Goal: Transaction & Acquisition: Purchase product/service

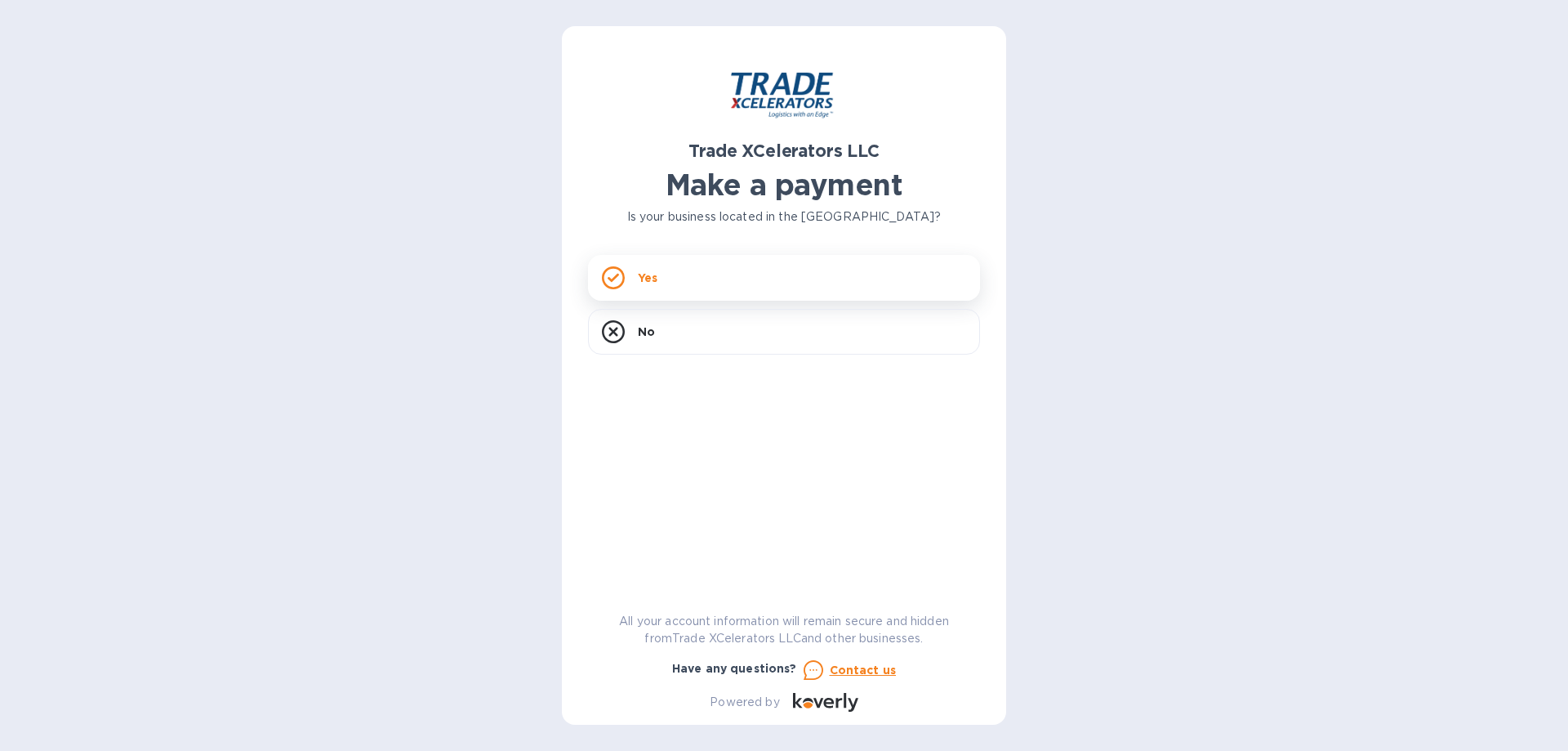
click at [684, 278] on div "Yes" at bounding box center [784, 277] width 392 height 46
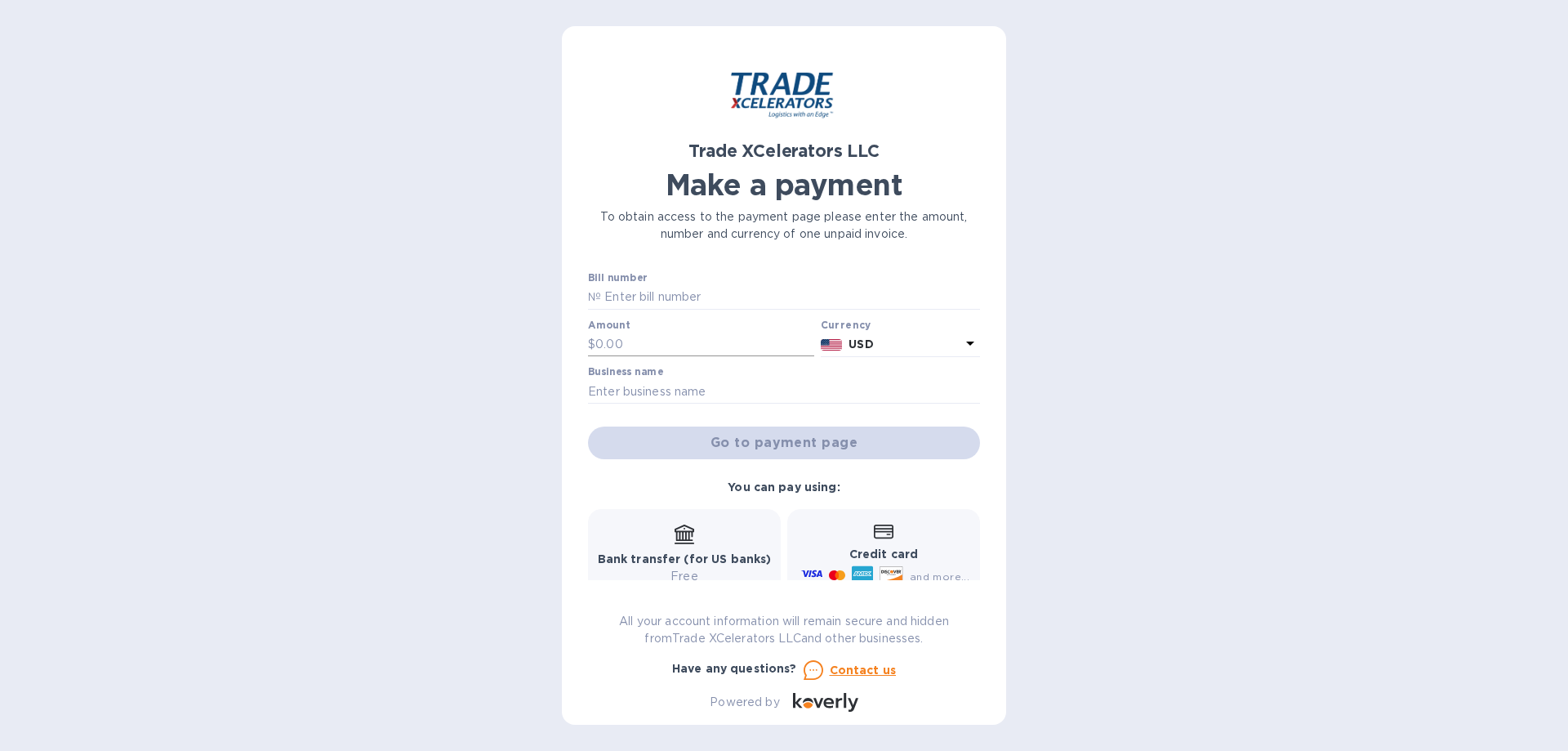
click at [682, 351] on input "text" at bounding box center [705, 345] width 219 height 24
type input "1,800"
click at [682, 391] on input "text" at bounding box center [784, 391] width 392 height 24
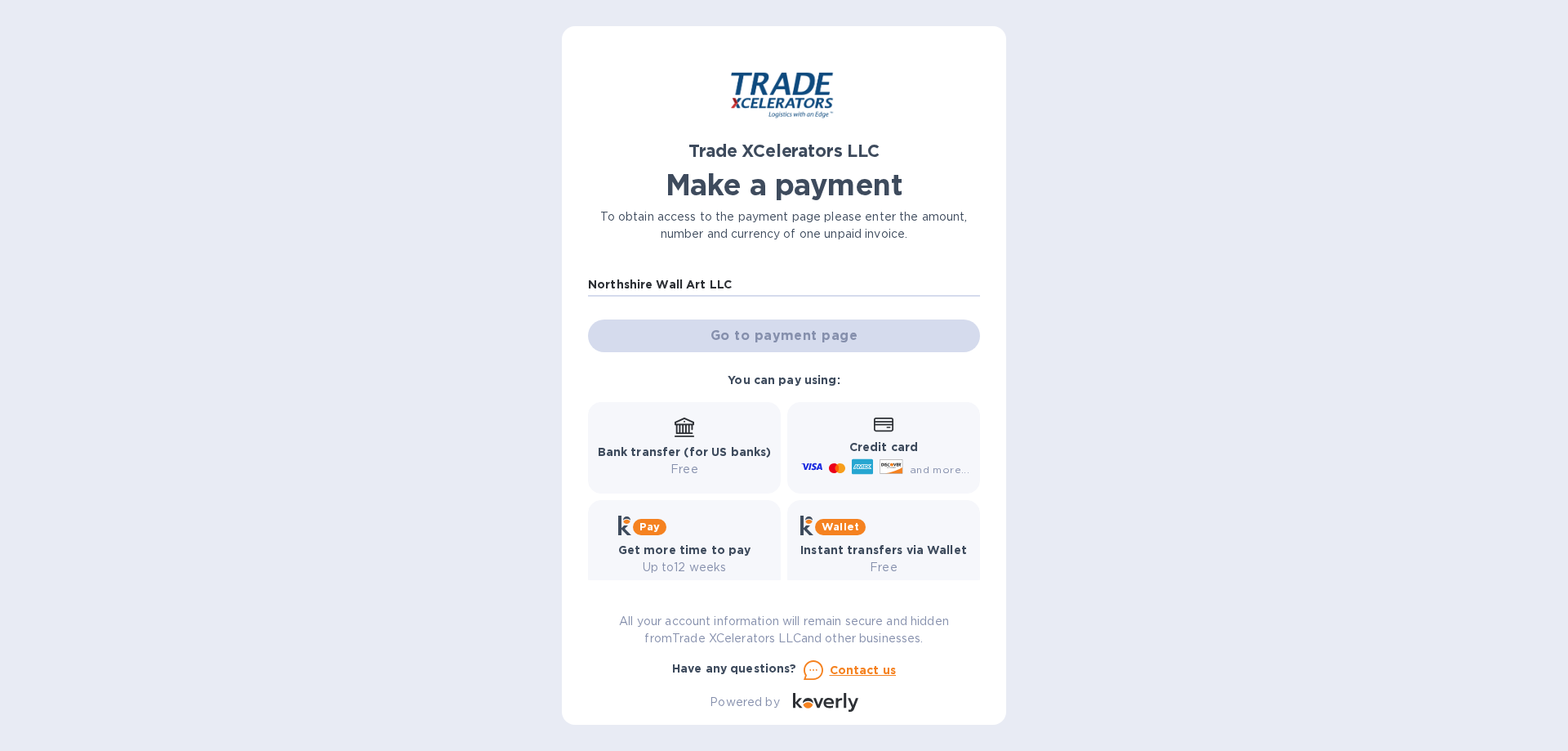
scroll to position [128, 0]
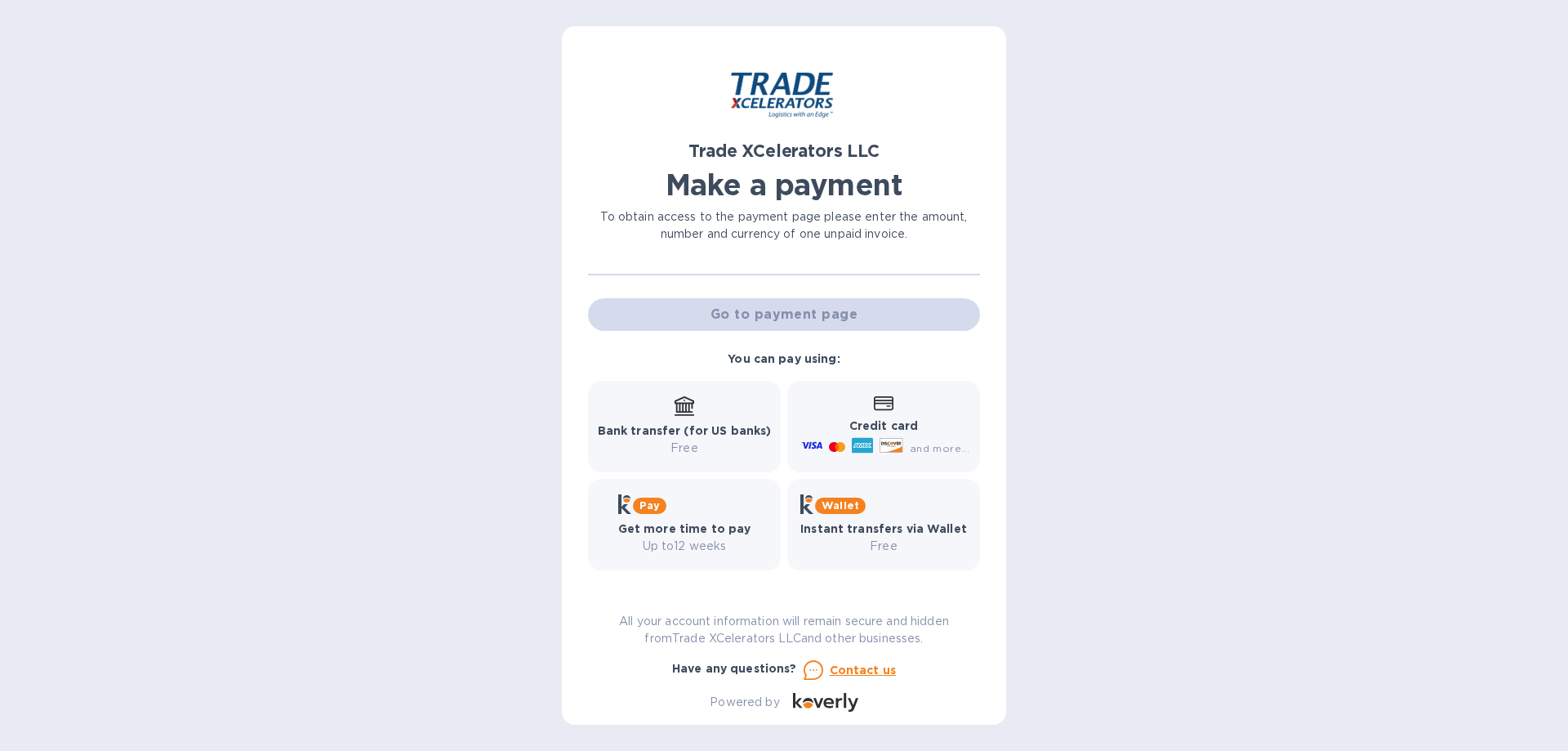
type input "Northshire Wall Art LLC"
click at [883, 419] on p "Credit card" at bounding box center [884, 426] width 171 height 17
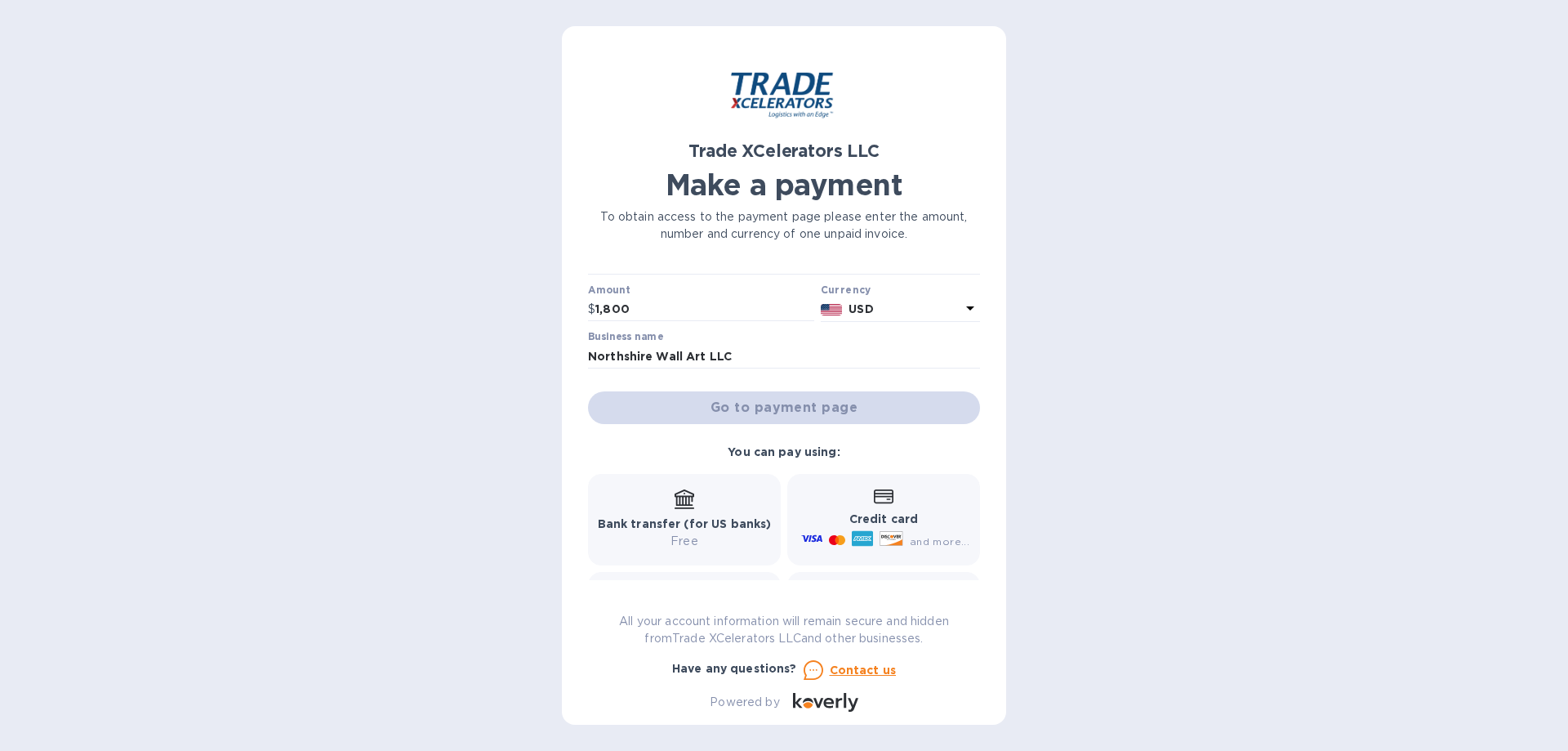
scroll to position [0, 0]
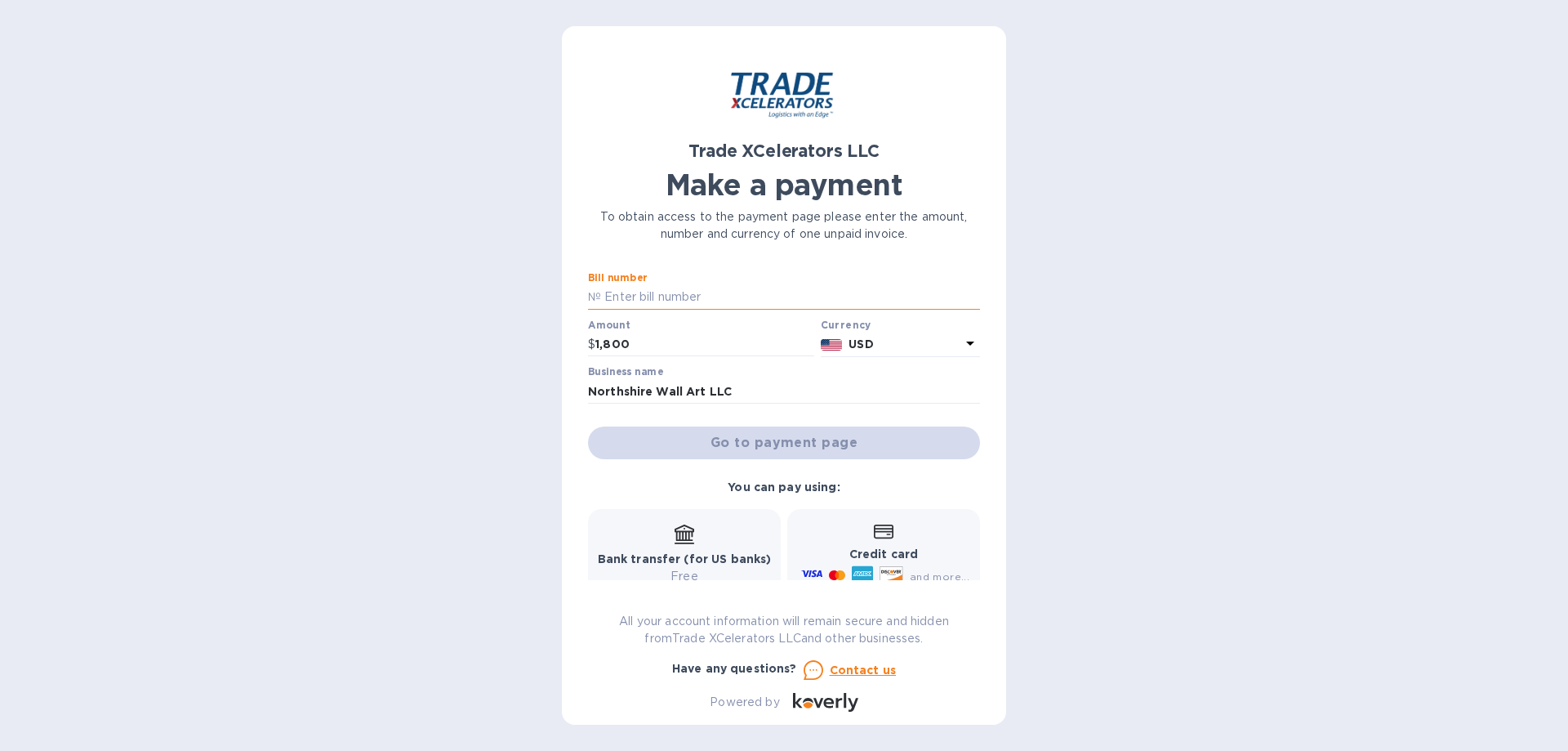
click at [672, 300] on input "text" at bounding box center [790, 298] width 379 height 24
type input "1505238-1"
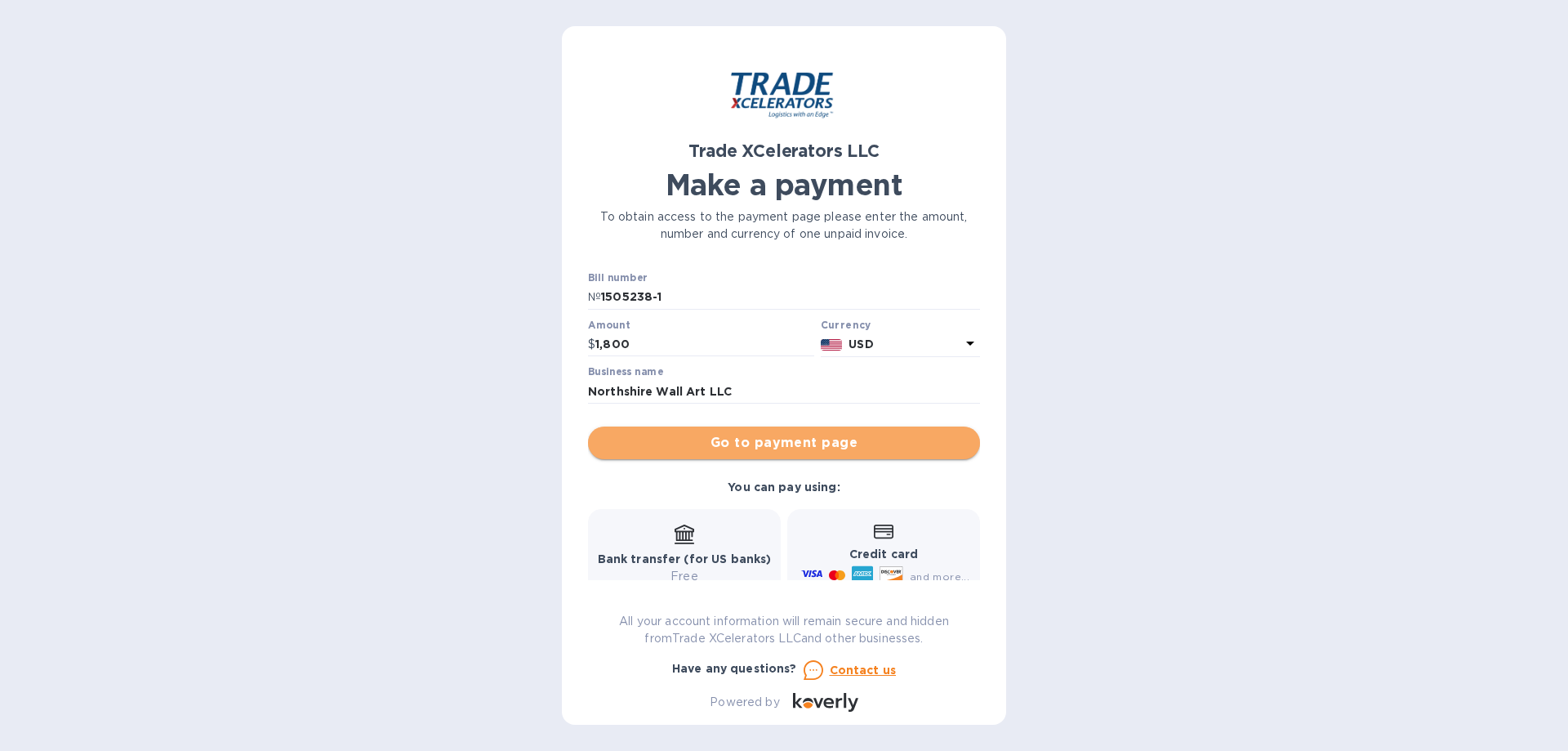
click at [849, 448] on span "Go to payment page" at bounding box center [784, 443] width 366 height 20
